Goal: Task Accomplishment & Management: Use online tool/utility

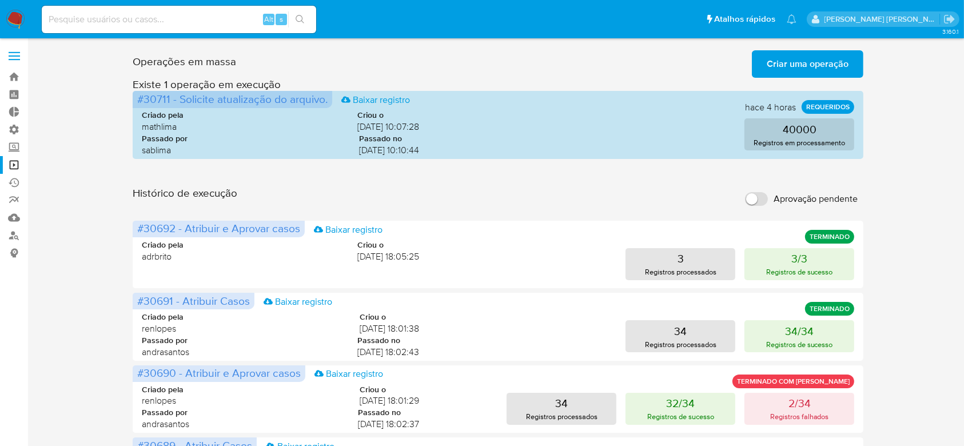
click at [788, 53] on span "Criar uma operação" at bounding box center [808, 63] width 82 height 25
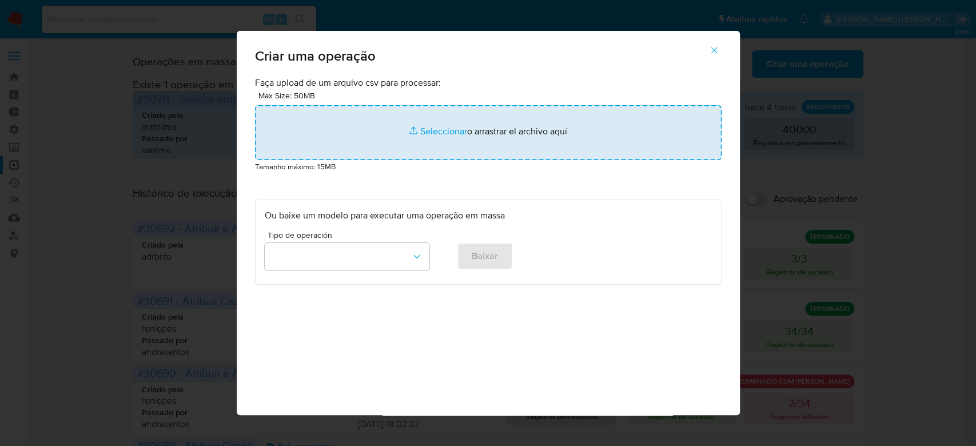
click at [428, 122] on input "file" at bounding box center [488, 132] width 467 height 55
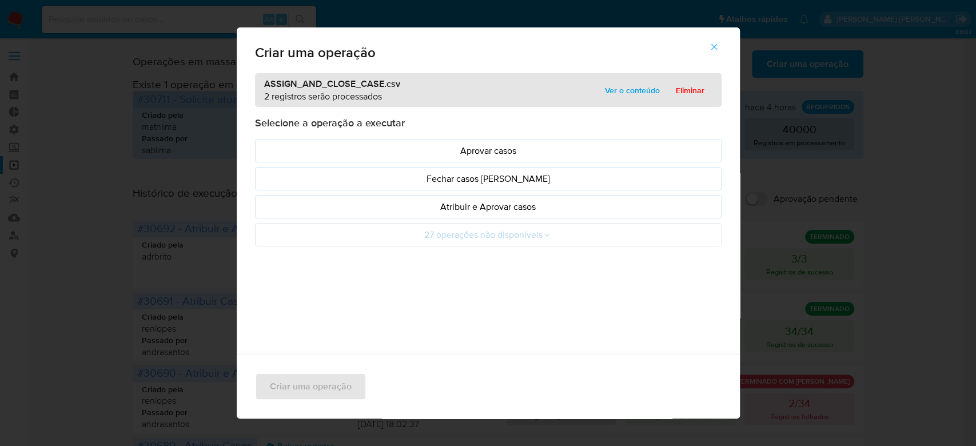
click at [626, 92] on span "Ver o conteúdo" at bounding box center [632, 90] width 55 height 16
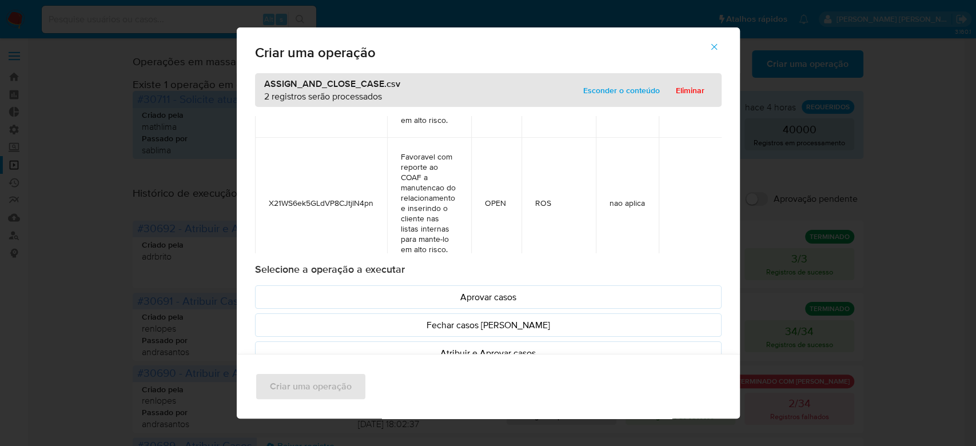
scroll to position [161, 0]
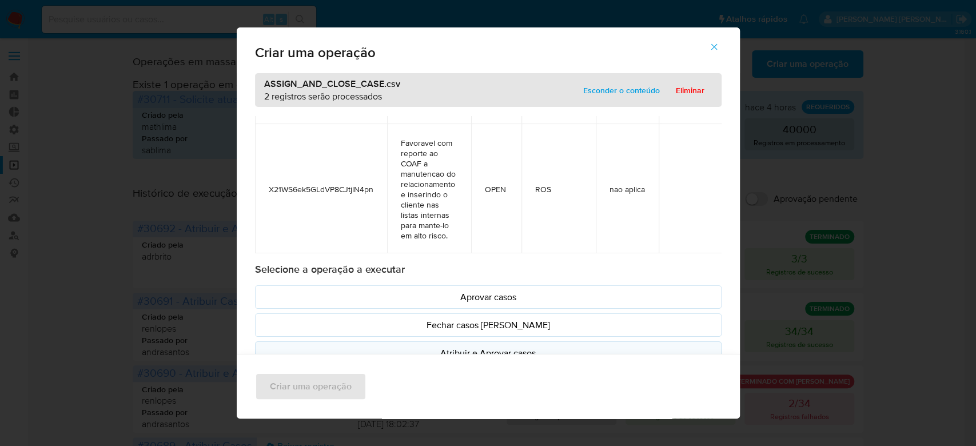
click at [478, 349] on p "Atribuir e Aprovar casos" at bounding box center [488, 353] width 447 height 13
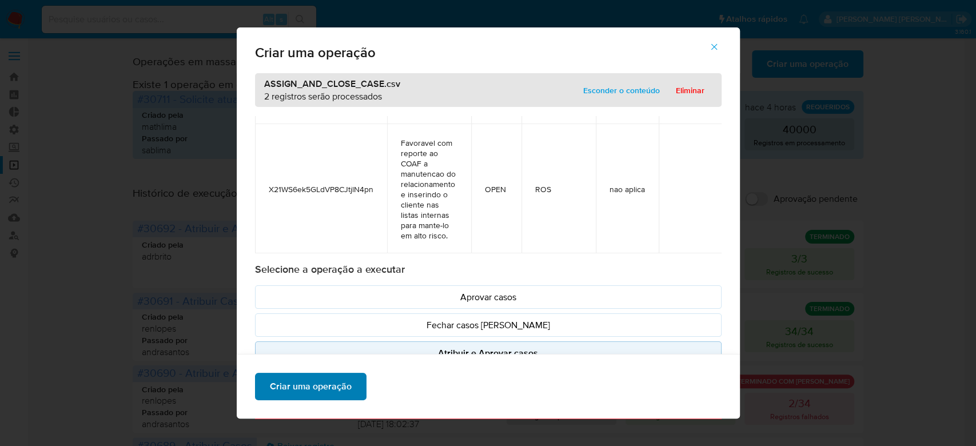
click at [311, 387] on span "Criar uma operação" at bounding box center [311, 386] width 82 height 25
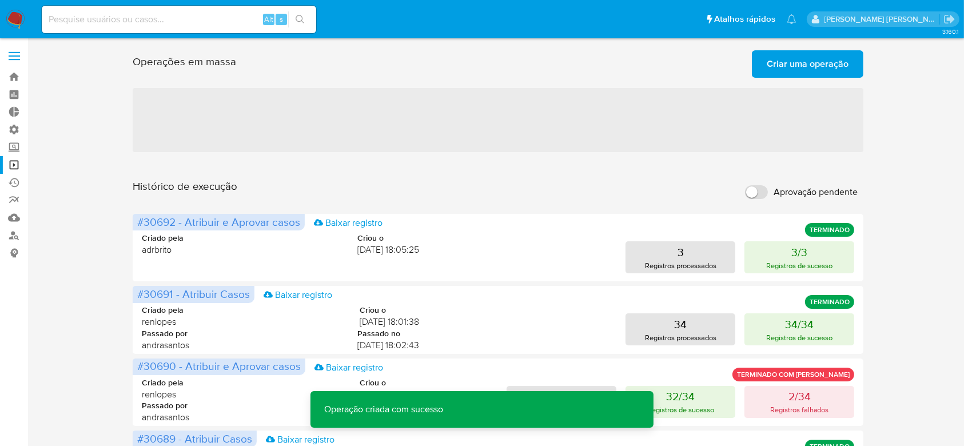
click at [778, 71] on span "Criar uma operação" at bounding box center [808, 63] width 82 height 25
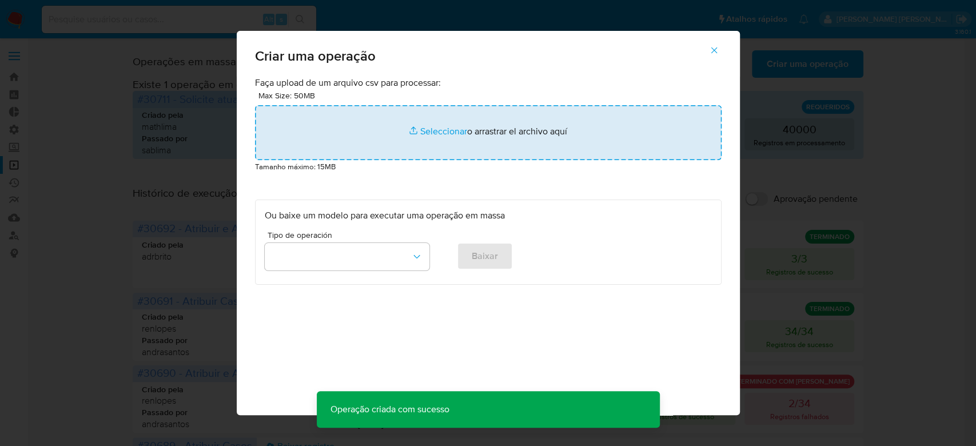
click at [435, 129] on input "file" at bounding box center [488, 132] width 467 height 55
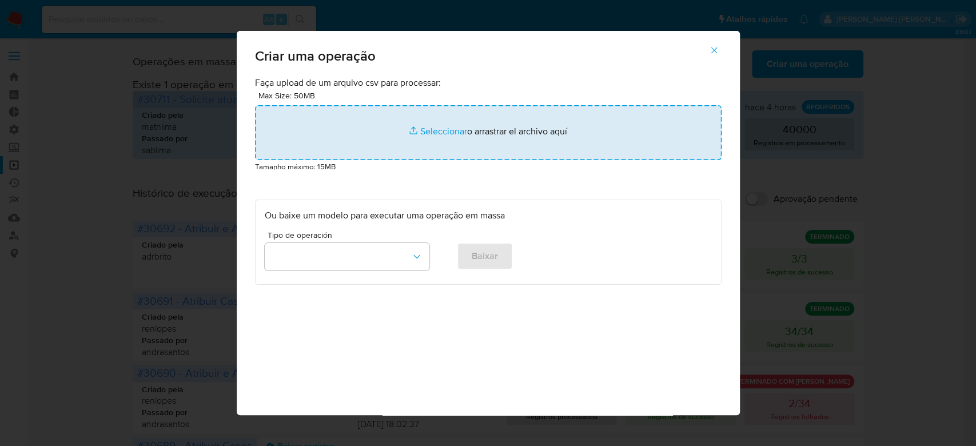
type input "C:\fakepath\ASSIGN_CASE.csv"
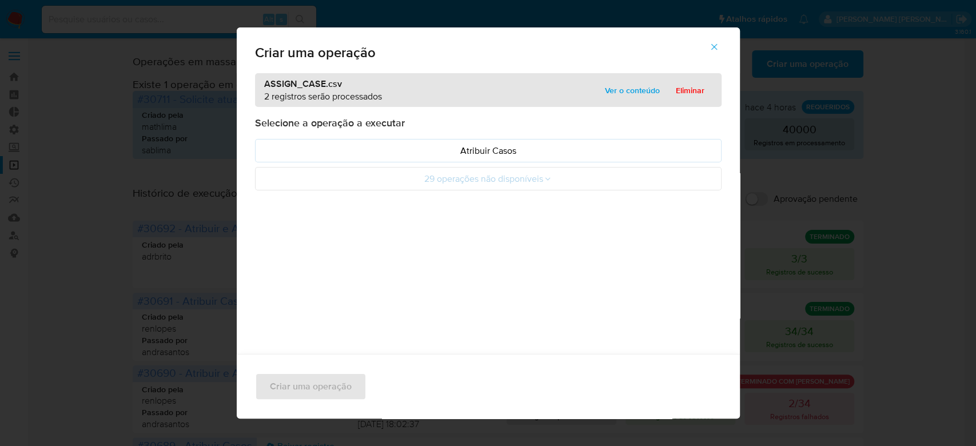
click at [605, 86] on span "Ver o conteúdo" at bounding box center [632, 90] width 55 height 16
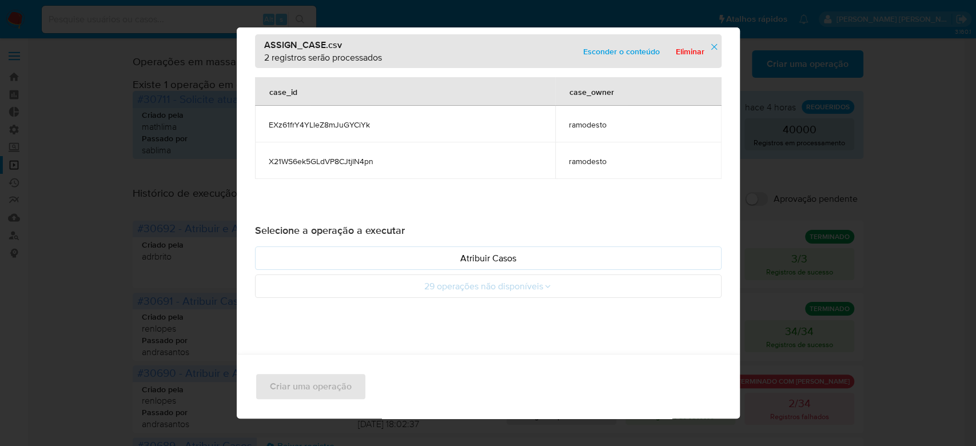
scroll to position [48, 0]
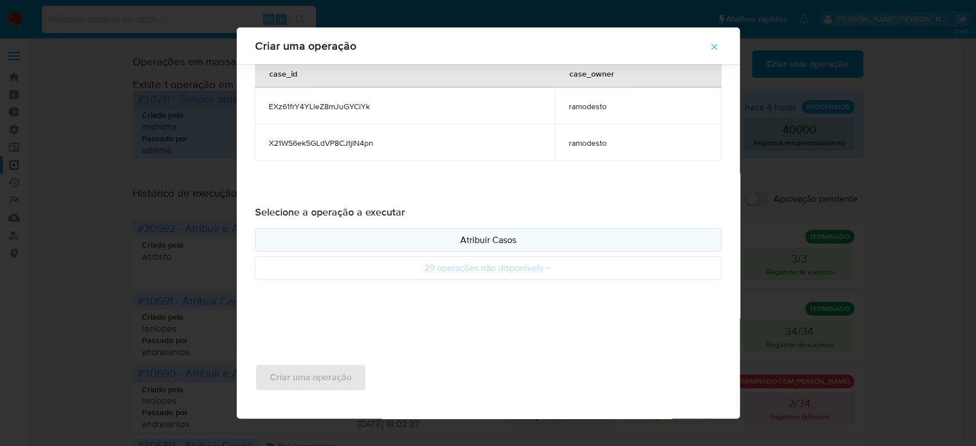
click at [500, 238] on p "Atribuir Casos" at bounding box center [488, 239] width 447 height 13
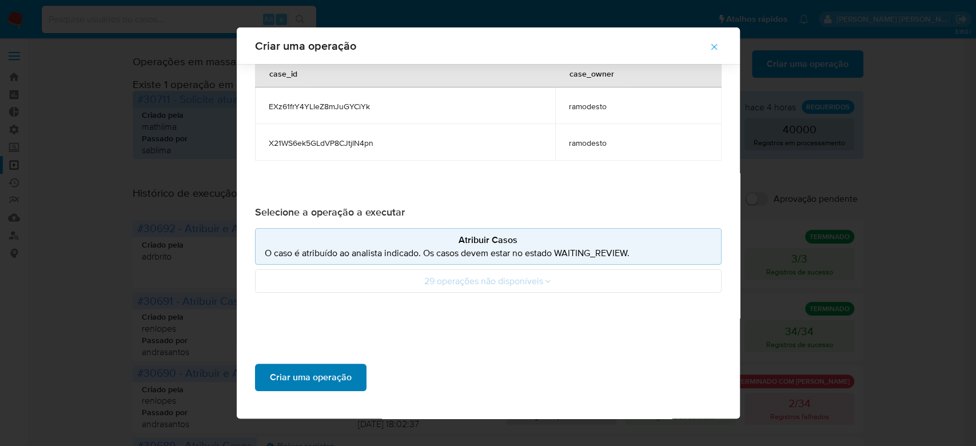
click at [331, 381] on span "Criar uma operação" at bounding box center [311, 377] width 82 height 25
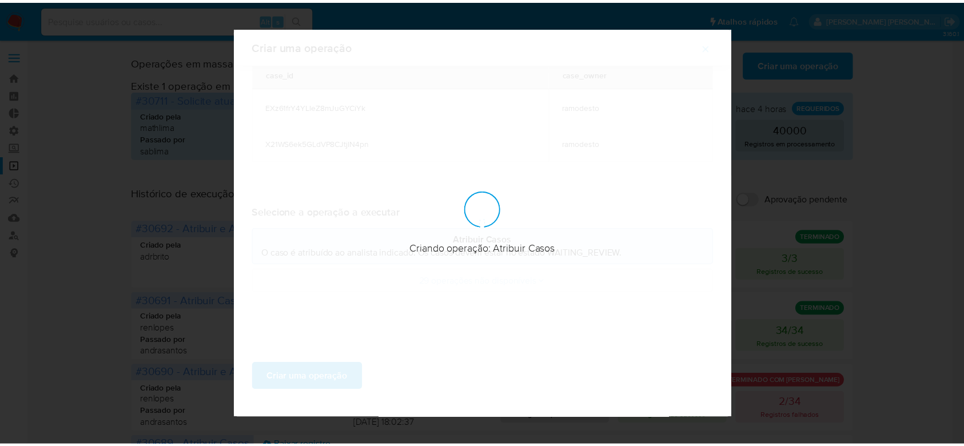
scroll to position [0, 0]
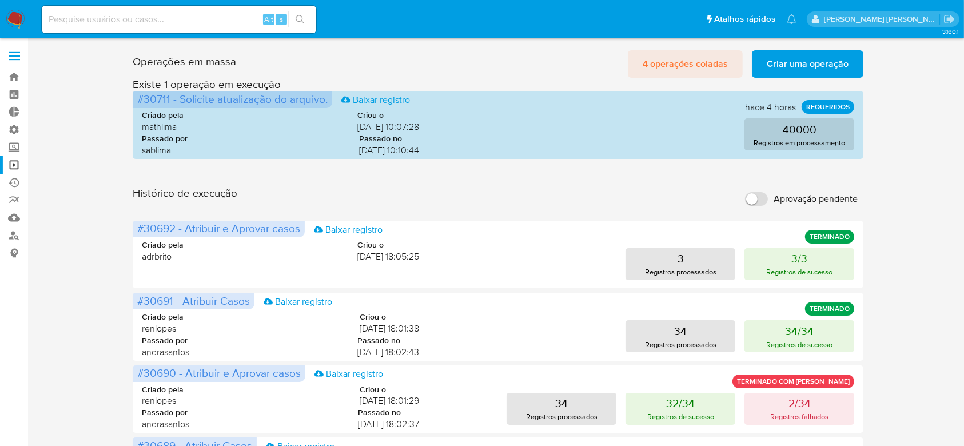
click at [674, 62] on span "4 operações coladas" at bounding box center [685, 63] width 85 height 25
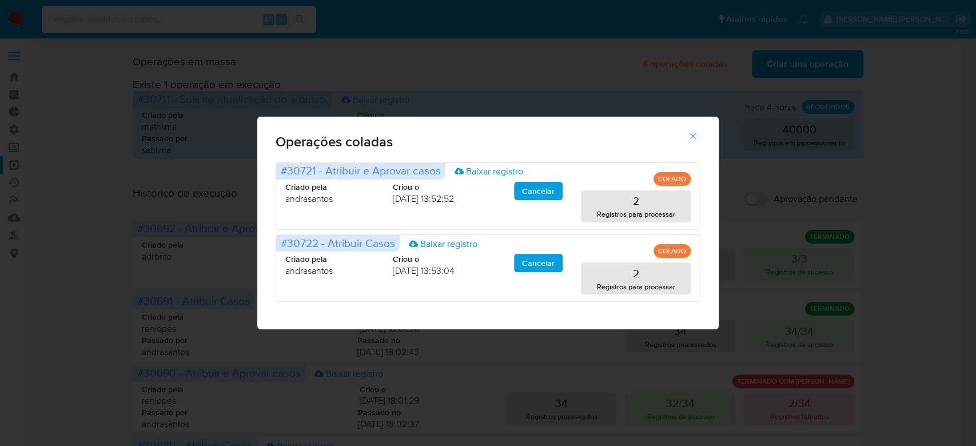
click at [692, 138] on icon "button" at bounding box center [693, 136] width 10 height 10
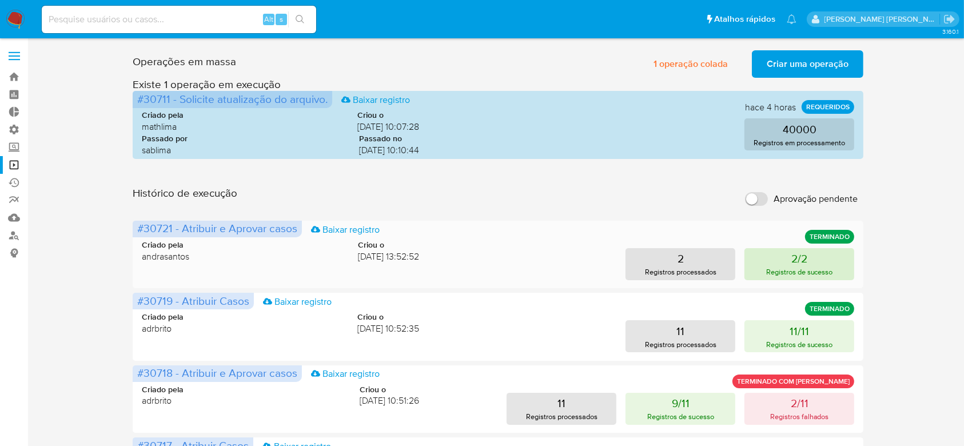
click at [787, 272] on p "Registros de sucesso" at bounding box center [799, 272] width 67 height 11
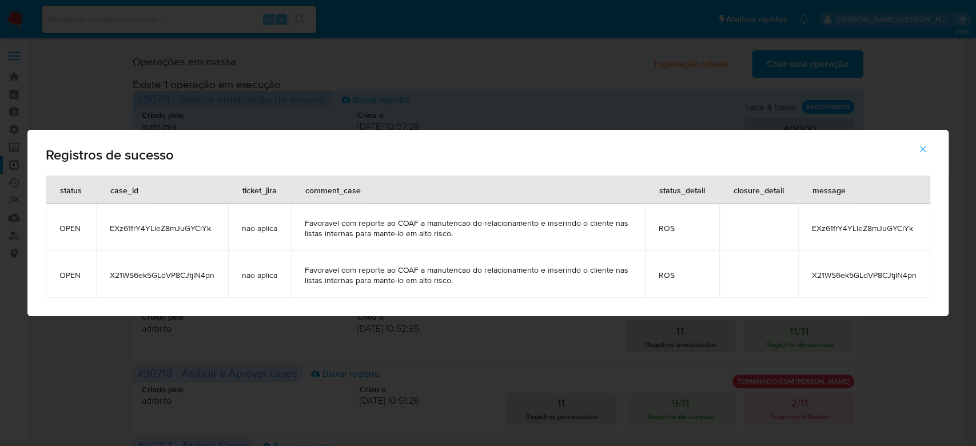
click at [161, 226] on span "EXz61frY4YLleZ8mJuGYCiYk" at bounding box center [162, 228] width 105 height 10
click at [926, 150] on icon "button" at bounding box center [923, 149] width 10 height 10
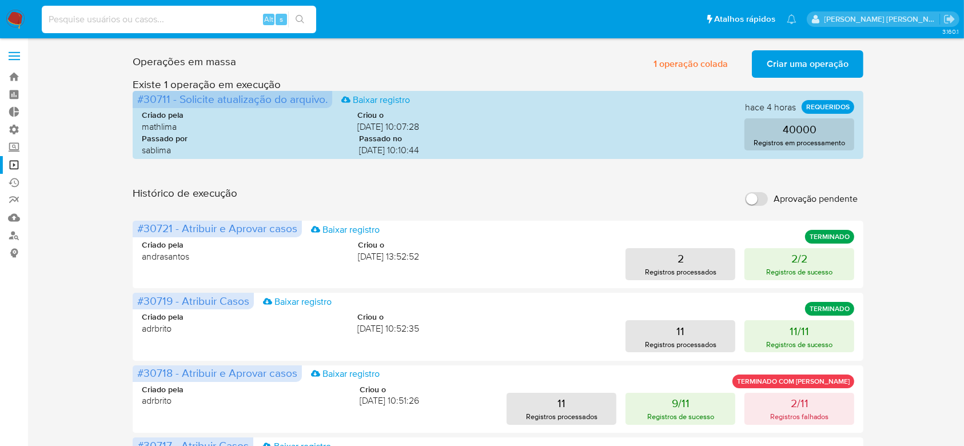
click at [158, 14] on input at bounding box center [179, 19] width 275 height 15
paste input "EXz61frY4YLleZ8mJuGYCiYk"
type input "EXz61frY4YLleZ8mJuGYCiYk"
click at [311, 22] on button "search-icon" at bounding box center [299, 19] width 23 height 16
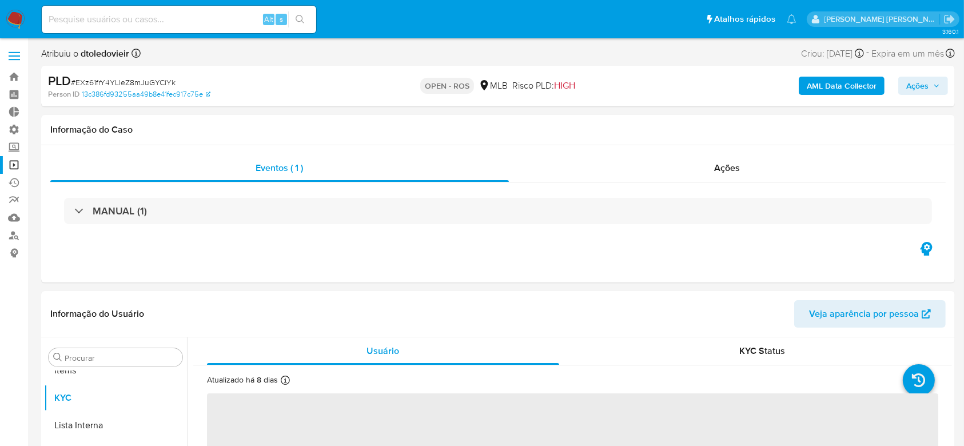
scroll to position [593, 0]
select select "10"
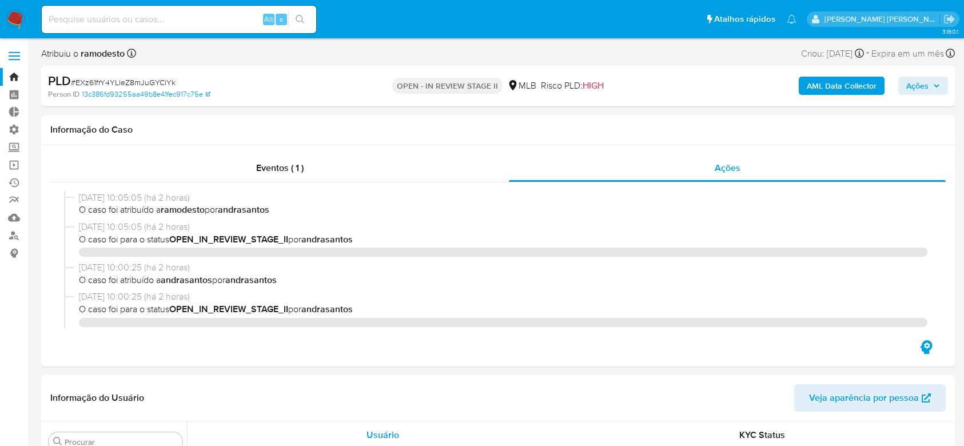
select select "10"
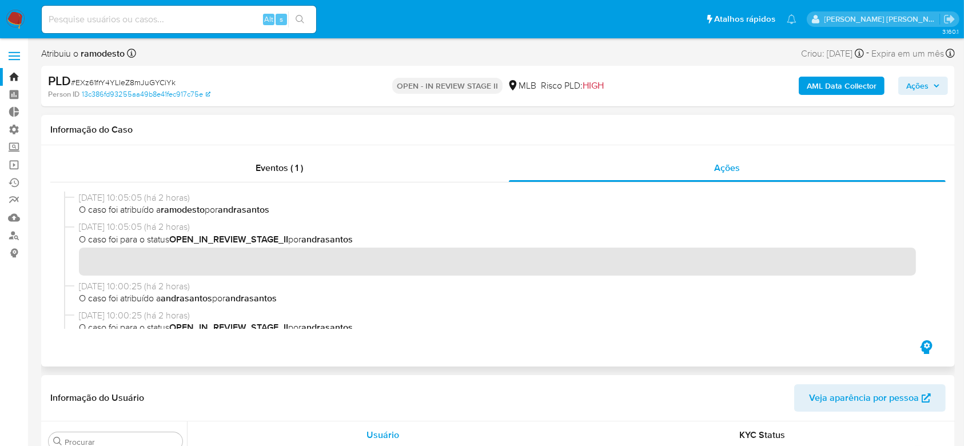
scroll to position [593, 0]
click at [19, 161] on link "Operações em massa" at bounding box center [68, 165] width 136 height 18
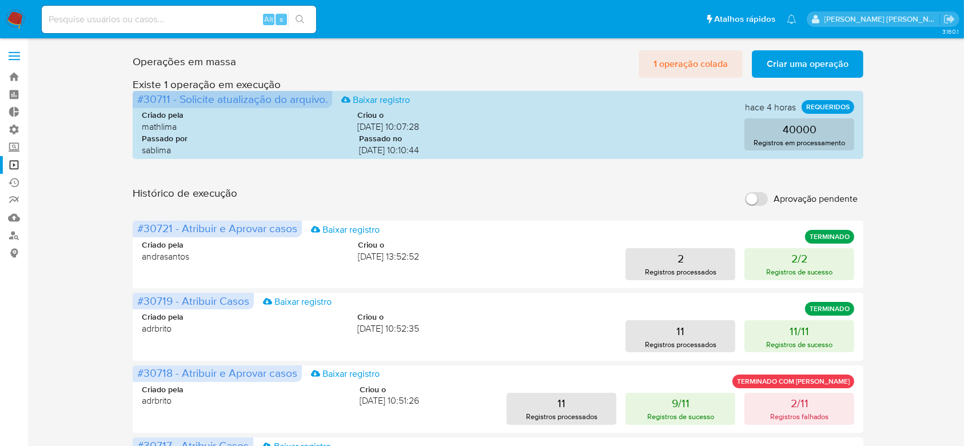
click at [673, 62] on span "1 operação colada" at bounding box center [691, 63] width 74 height 25
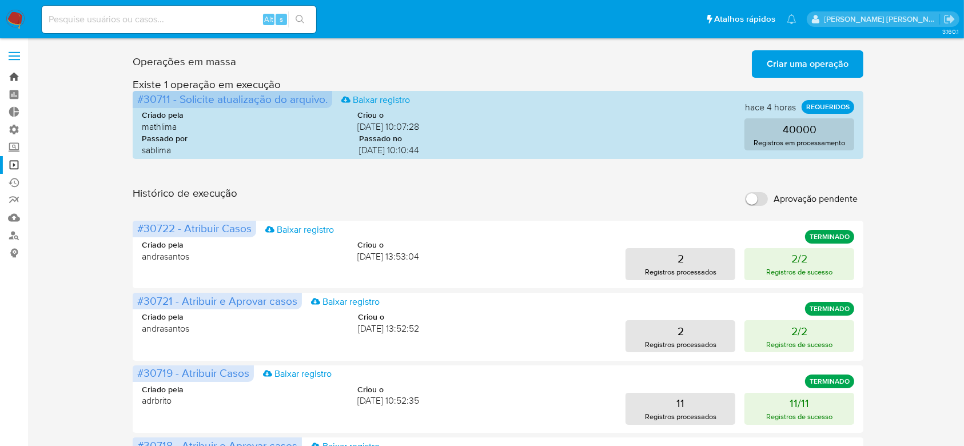
click at [14, 73] on link "Bandeja" at bounding box center [68, 77] width 136 height 18
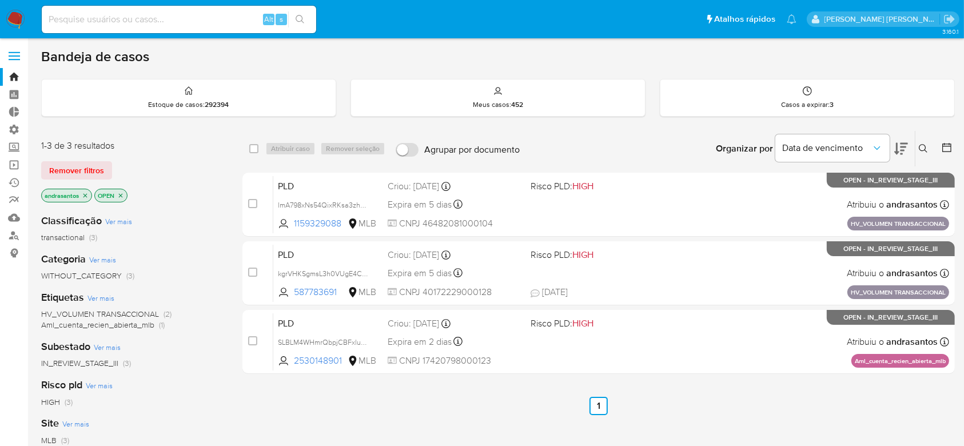
click at [82, 197] on icon "close-filter" at bounding box center [85, 195] width 7 height 7
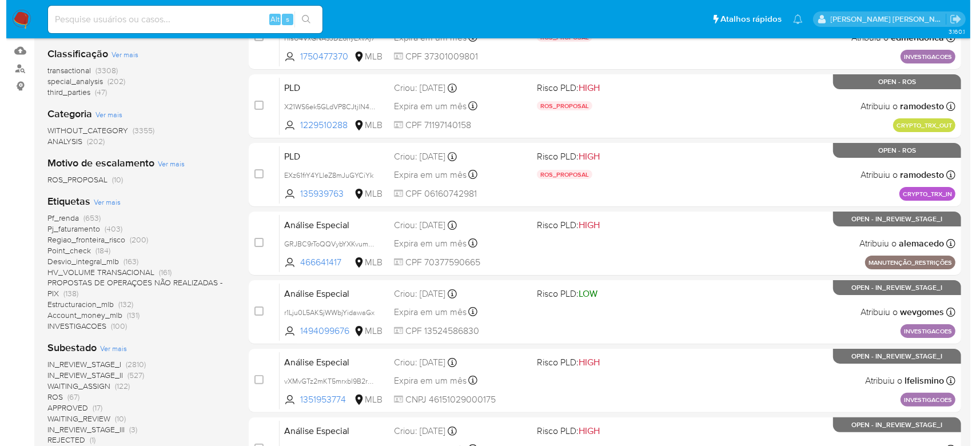
scroll to position [229, 0]
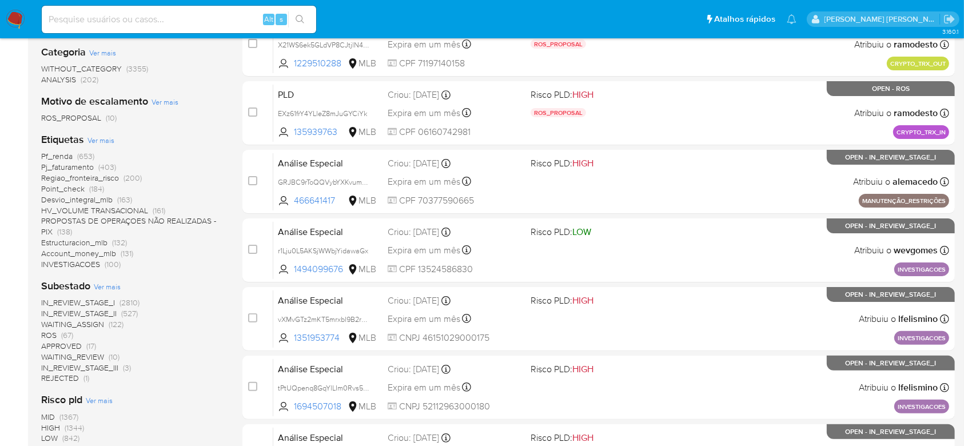
click at [110, 288] on span "Ver mais" at bounding box center [107, 286] width 27 height 10
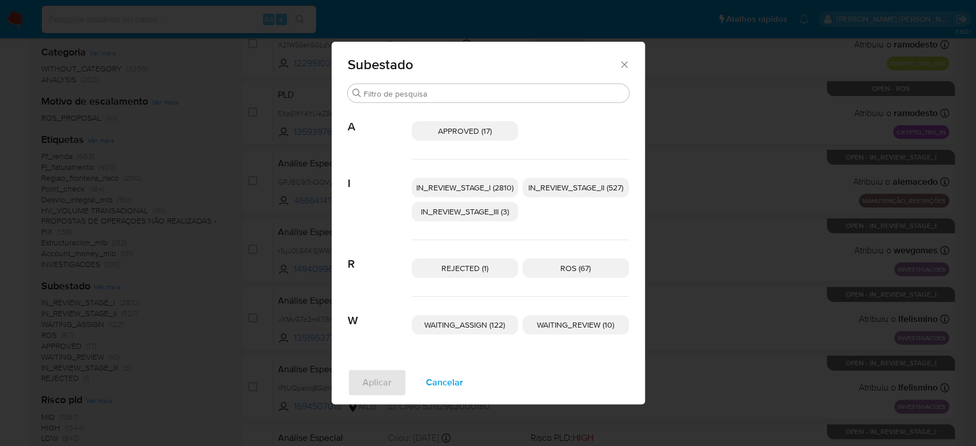
click at [503, 181] on p "IN_REVIEW_STAGE_I (2810)" at bounding box center [465, 187] width 106 height 19
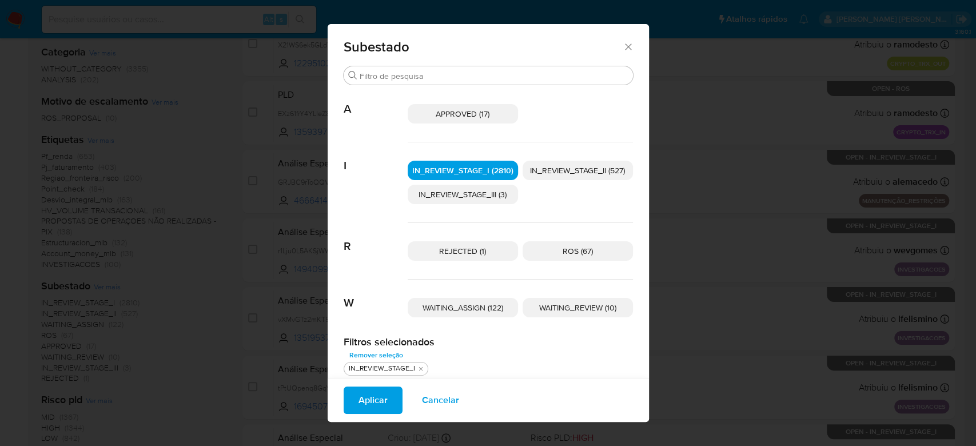
click at [578, 168] on span "IN_REVIEW_STAGE_II (527)" at bounding box center [577, 170] width 95 height 11
click at [377, 402] on span "Aplicar" at bounding box center [373, 400] width 29 height 25
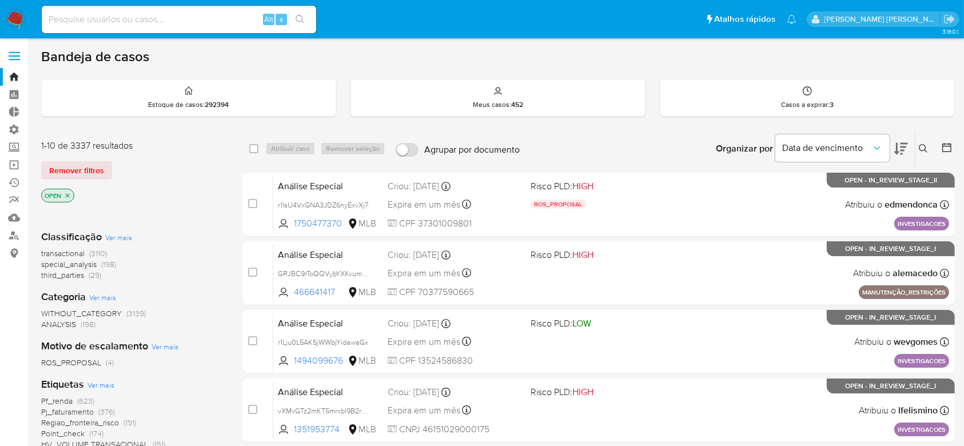
click at [949, 147] on icon at bounding box center [946, 147] width 11 height 11
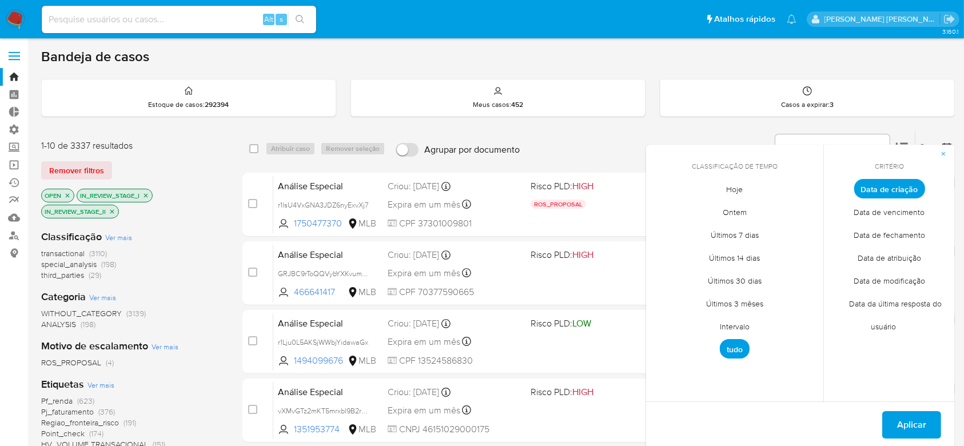
click at [737, 325] on span "Intervalo" at bounding box center [735, 326] width 54 height 23
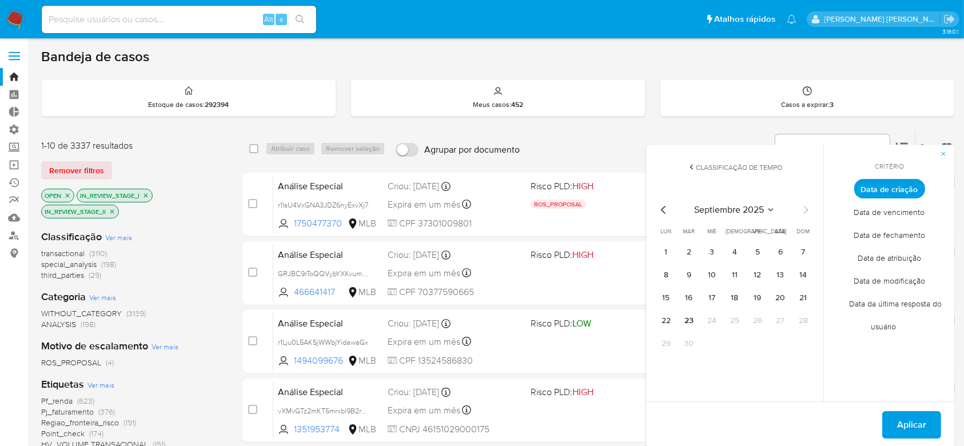
click at [667, 210] on icon "Mes anterior" at bounding box center [664, 210] width 14 height 14
click at [694, 300] on button "12" at bounding box center [689, 298] width 18 height 18
click at [742, 298] on button "14" at bounding box center [735, 298] width 18 height 18
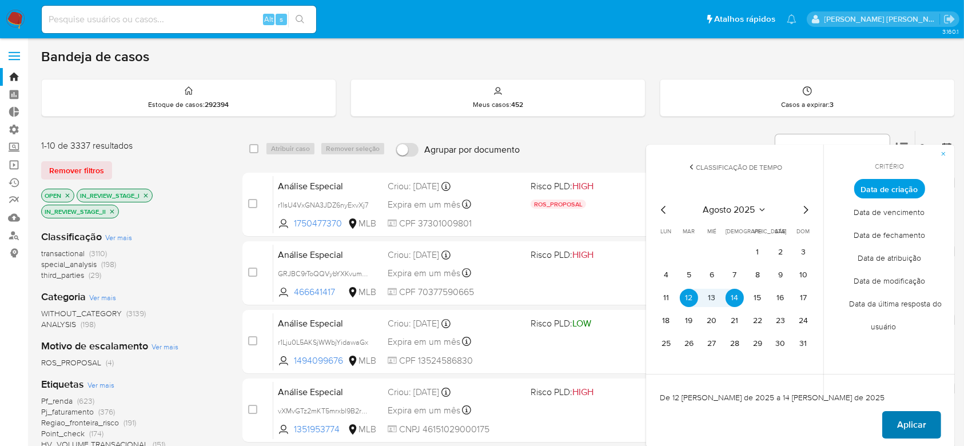
click at [915, 419] on span "Aplicar" at bounding box center [911, 424] width 29 height 25
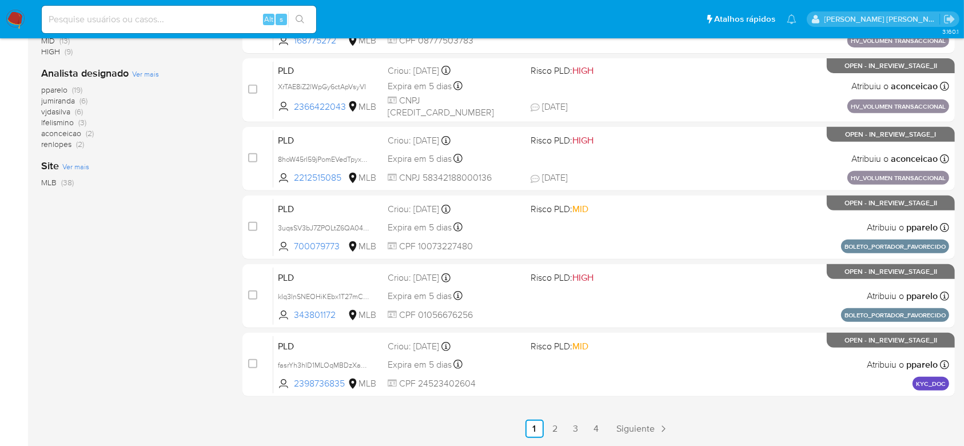
scroll to position [497, 0]
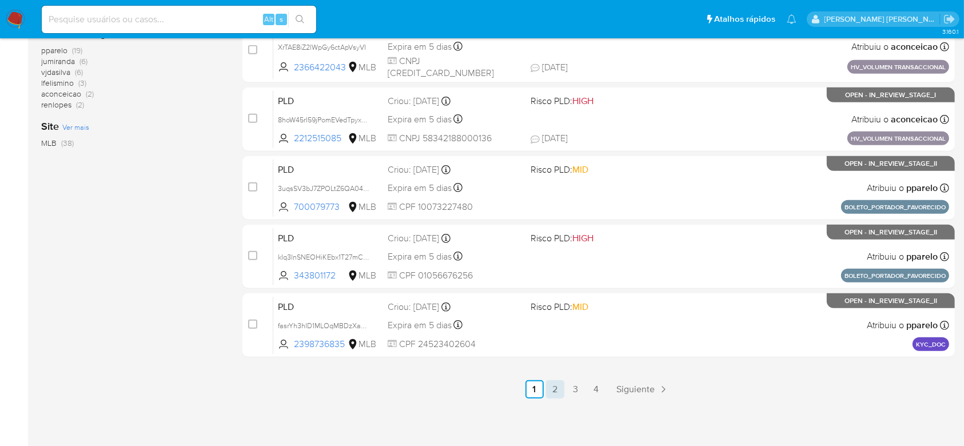
click at [557, 384] on link "2" at bounding box center [555, 389] width 18 height 18
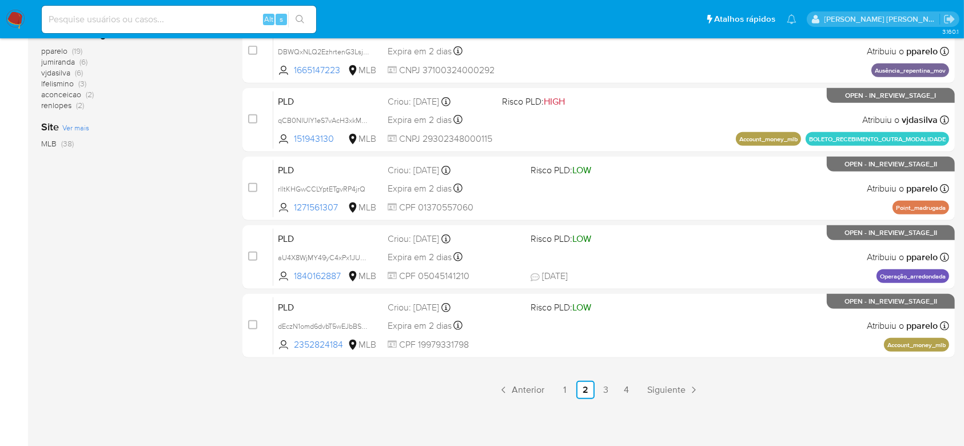
scroll to position [497, 0]
click at [607, 381] on link "3" at bounding box center [606, 389] width 18 height 18
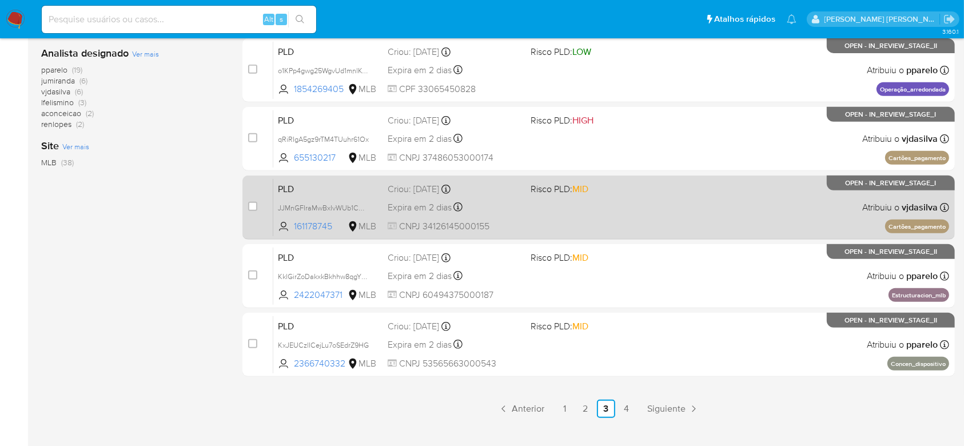
scroll to position [497, 0]
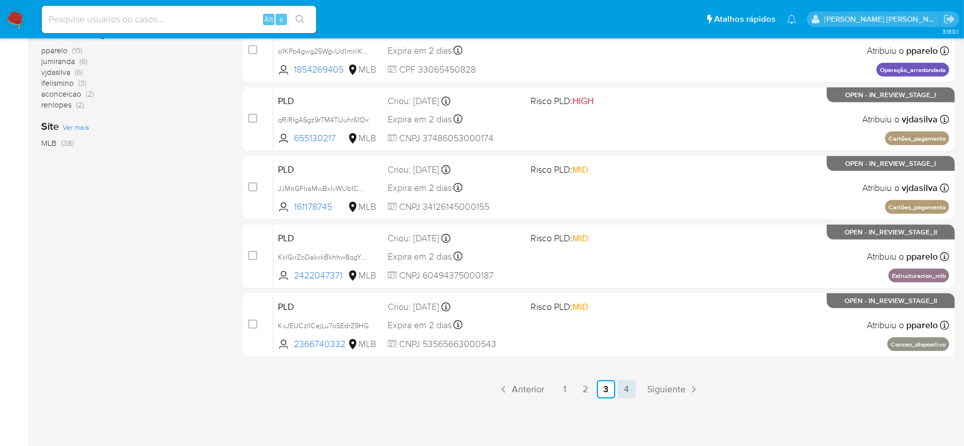
click at [630, 387] on link "4" at bounding box center [627, 389] width 18 height 18
